Goal: Communication & Community: Answer question/provide support

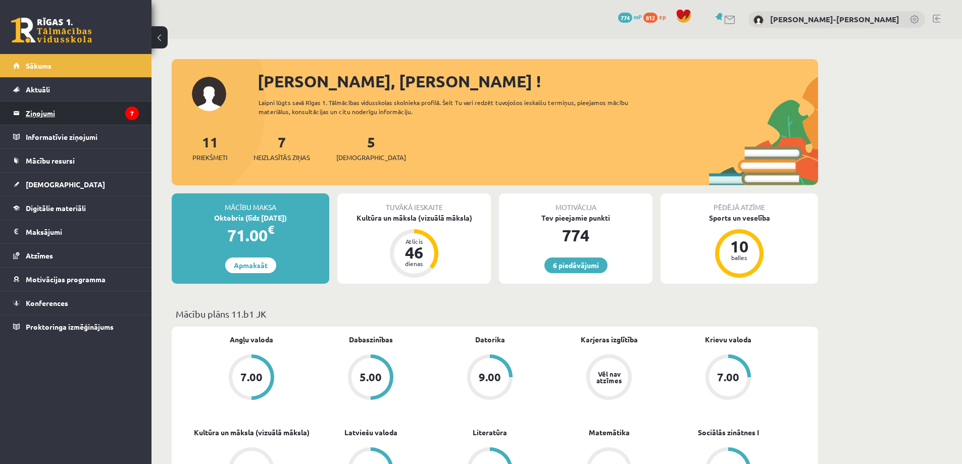
click at [59, 114] on legend "Ziņojumi 7" at bounding box center [82, 113] width 113 height 23
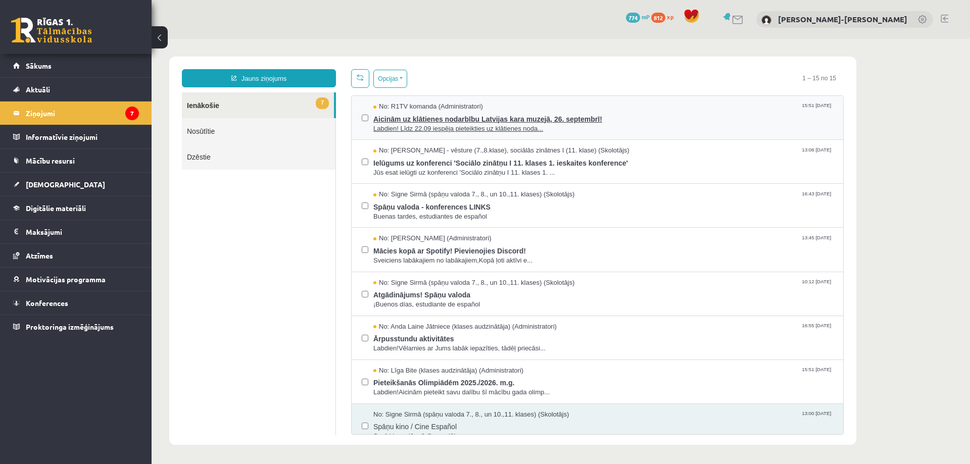
click at [419, 120] on span "Aicinām uz klātienes nodarbību Latvijas kara muzejā, 26. septembrī!" at bounding box center [603, 118] width 460 height 13
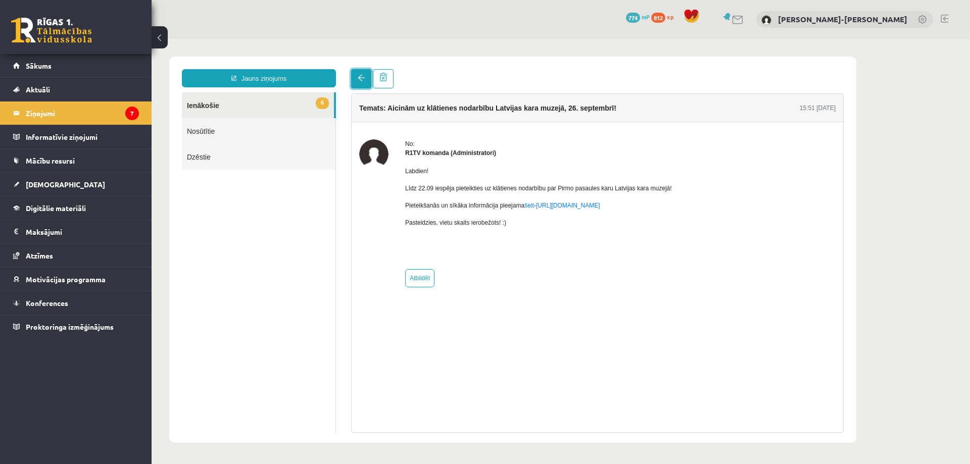
click at [365, 81] on link at bounding box center [361, 78] width 20 height 19
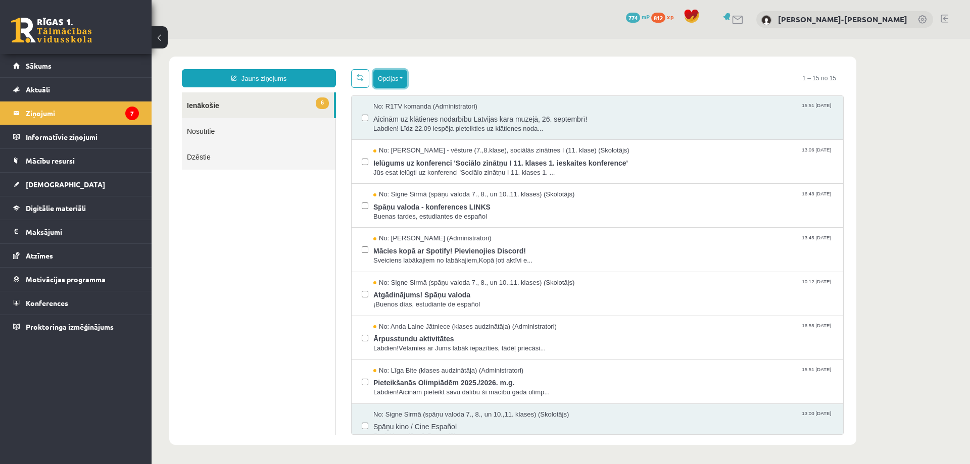
click at [394, 75] on button "Opcijas" at bounding box center [390, 79] width 34 height 18
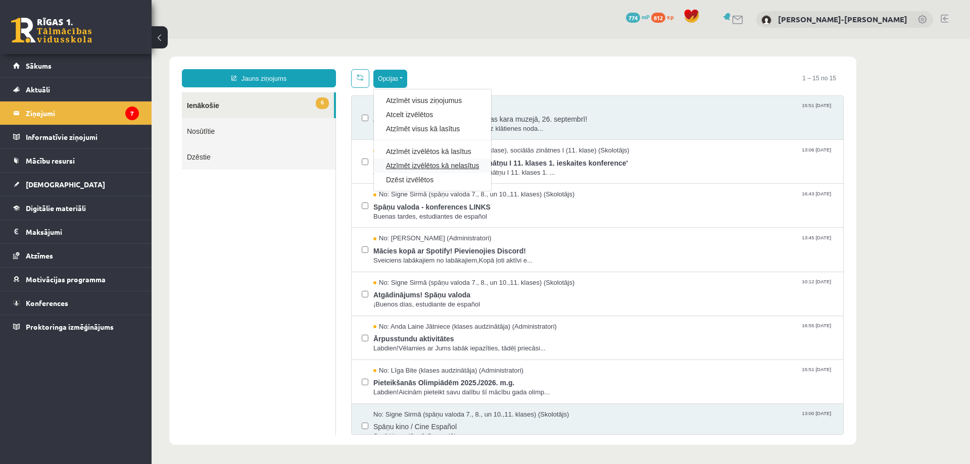
click at [424, 164] on link "Atzīmēt izvēlētos kā nelasītus" at bounding box center [432, 166] width 93 height 10
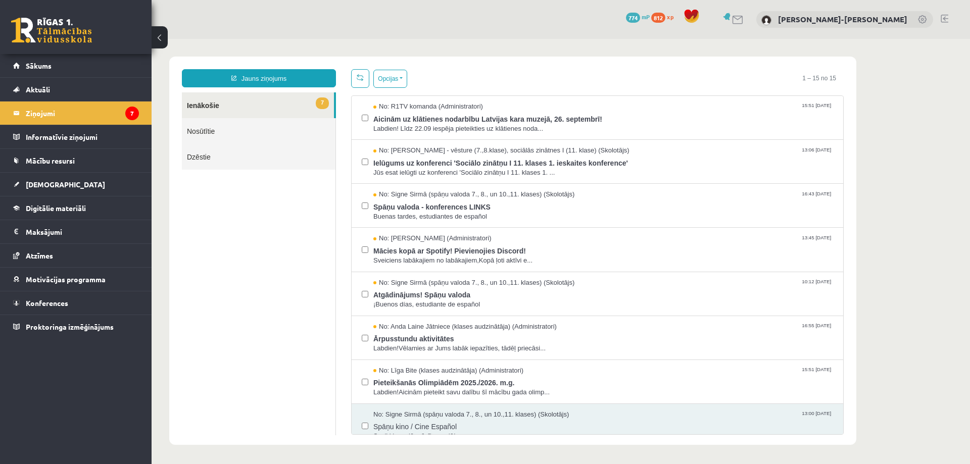
click at [227, 277] on ul "7 Ienākošie Nosūtītie Dzēstie" at bounding box center [259, 263] width 154 height 343
click at [47, 66] on span "Sākums" at bounding box center [39, 65] width 26 height 9
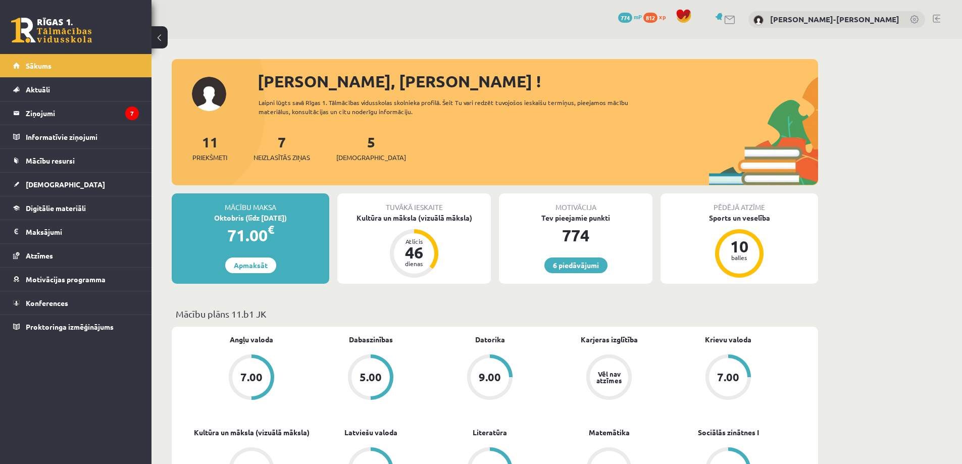
click at [934, 18] on link at bounding box center [937, 19] width 8 height 8
